Goal: Use online tool/utility: Utilize a website feature to perform a specific function

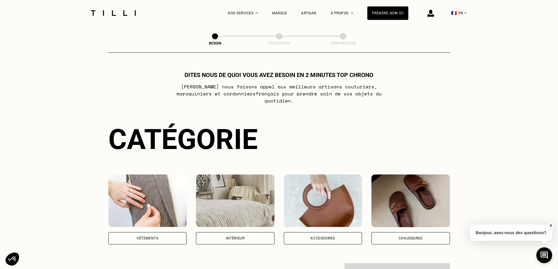
scroll to position [59, 0]
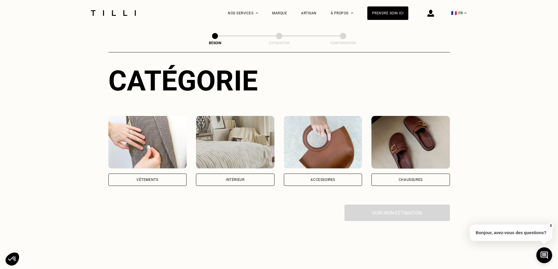
click at [327, 174] on div "Accessoires" at bounding box center [323, 180] width 78 height 12
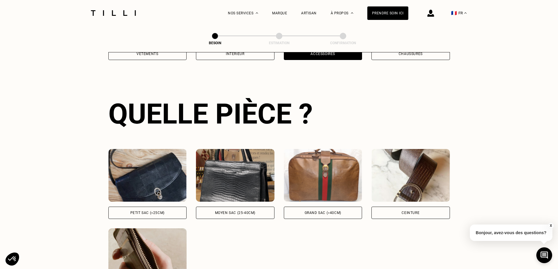
scroll to position [191, 0]
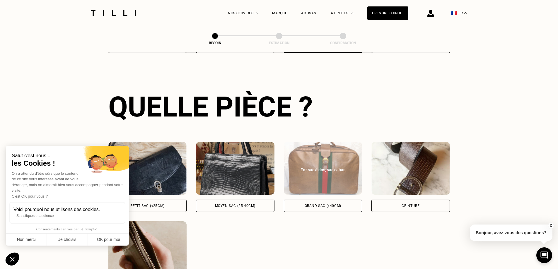
click at [333, 176] on img at bounding box center [323, 168] width 78 height 53
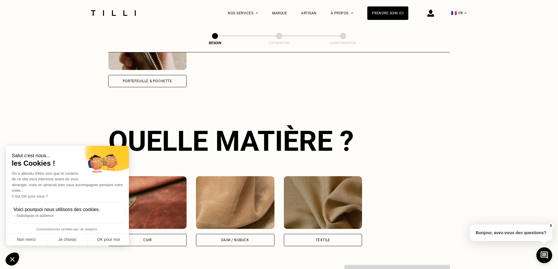
scroll to position [431, 0]
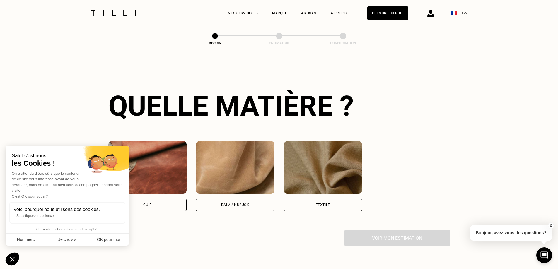
click at [161, 174] on img at bounding box center [147, 167] width 78 height 53
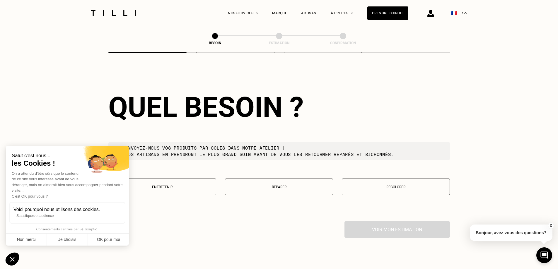
scroll to position [590, 0]
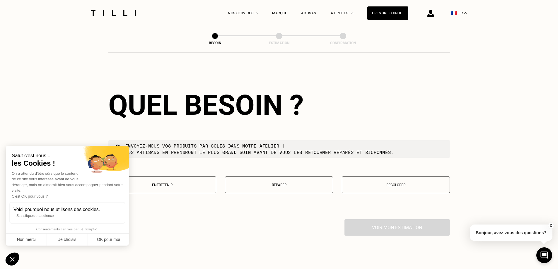
drag, startPoint x: 387, startPoint y: 189, endPoint x: 390, endPoint y: 191, distance: 3.3
click at [389, 190] on div "Entretenir Réparer Recolorer" at bounding box center [278, 189] width 341 height 24
click at [386, 183] on p "Recolorer" at bounding box center [396, 185] width 102 height 4
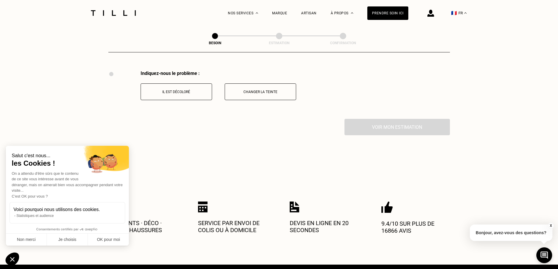
scroll to position [741, 0]
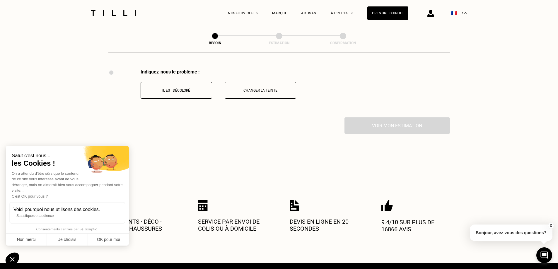
click at [184, 88] on p "Il est décoloré" at bounding box center [176, 90] width 65 height 4
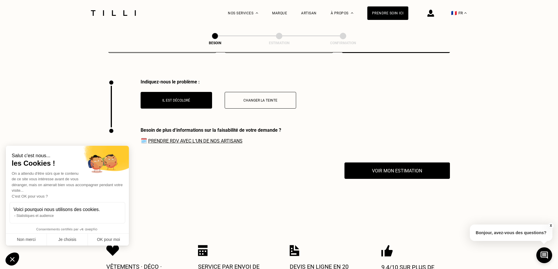
scroll to position [730, 0]
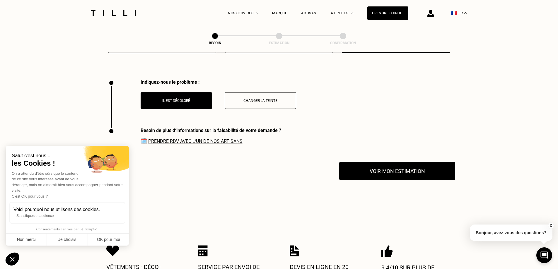
click at [373, 167] on button "Voir mon estimation" at bounding box center [397, 171] width 116 height 18
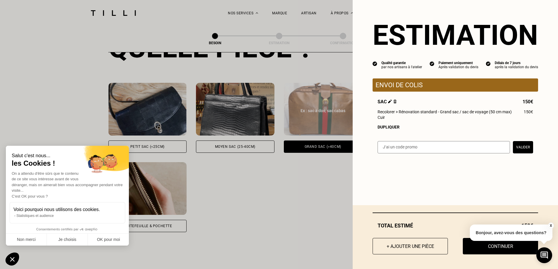
scroll to position [233, 0]
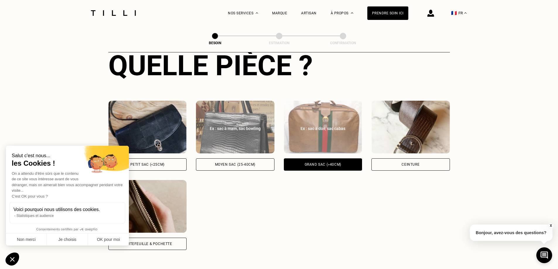
click at [226, 133] on img at bounding box center [235, 127] width 78 height 53
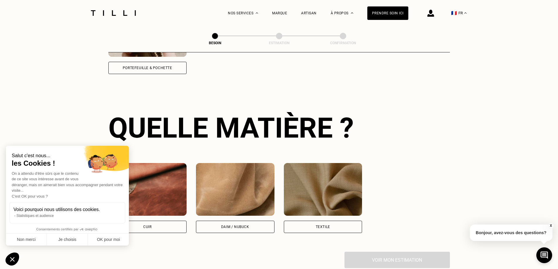
scroll to position [431, 0]
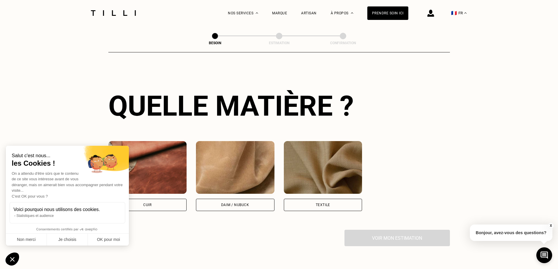
click at [166, 177] on img at bounding box center [147, 167] width 78 height 53
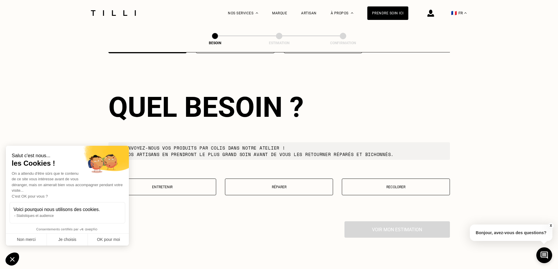
scroll to position [590, 0]
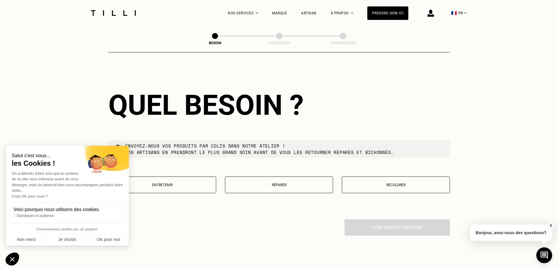
click at [294, 184] on button "Réparer" at bounding box center [279, 185] width 108 height 17
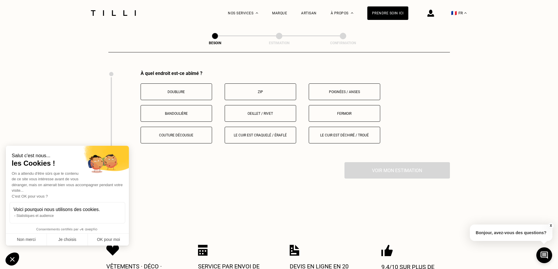
scroll to position [741, 0]
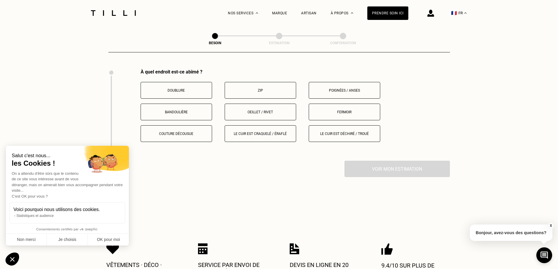
click at [270, 133] on button "Le cuir est craquelé / éraflé" at bounding box center [260, 133] width 71 height 17
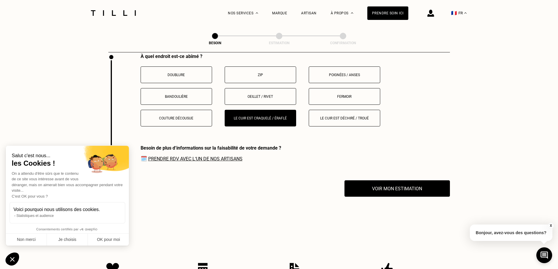
scroll to position [744, 0]
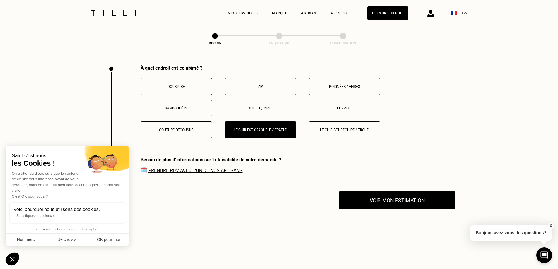
click at [386, 196] on button "Voir mon estimation" at bounding box center [397, 200] width 116 height 18
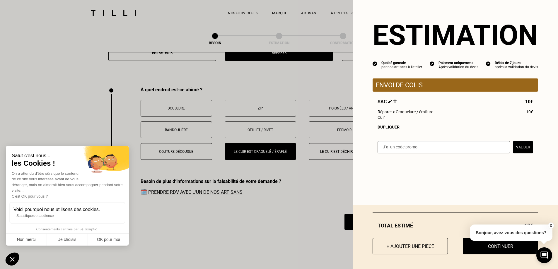
scroll to position [715, 0]
